Goal: Task Accomplishment & Management: Manage account settings

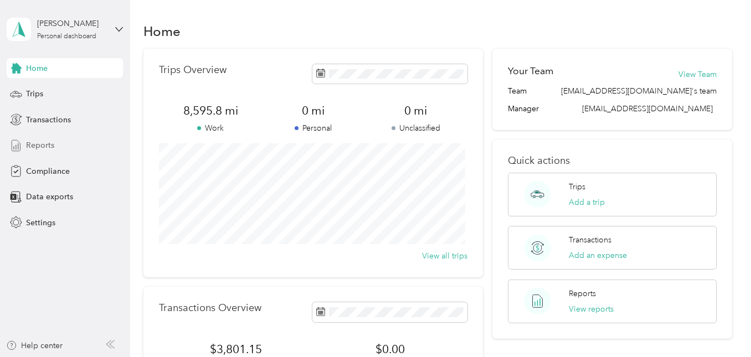
click at [52, 147] on span "Reports" at bounding box center [40, 146] width 28 height 12
